Goal: Task Accomplishment & Management: Manage account settings

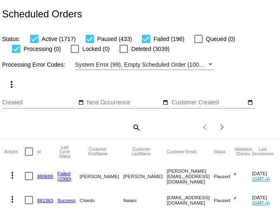
click at [136, 130] on mat-icon "search" at bounding box center [136, 127] width 10 height 13
click at [43, 123] on input "Search" at bounding box center [71, 126] width 139 height 7
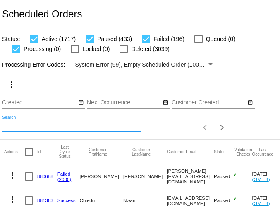
paste input "[EMAIL_ADDRESS][DOMAIN_NAME]"
type input "[EMAIL_ADDRESS][DOMAIN_NAME]"
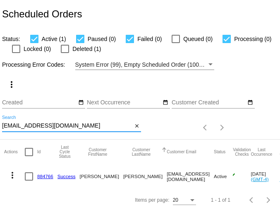
scroll to position [8, 0]
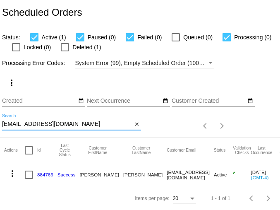
click at [9, 169] on mat-icon "more_vert" at bounding box center [12, 174] width 10 height 10
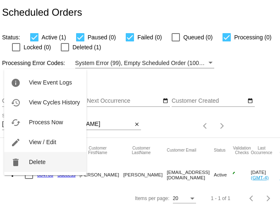
click at [43, 163] on span "Delete" at bounding box center [37, 162] width 17 height 7
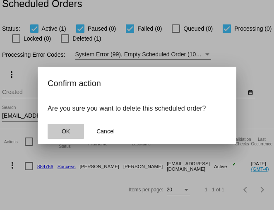
click at [76, 130] on button "OK" at bounding box center [66, 131] width 36 height 15
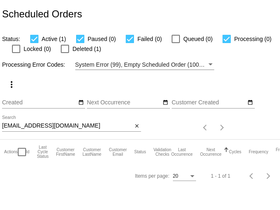
scroll to position [0, 0]
